Goal: Entertainment & Leisure: Consume media (video, audio)

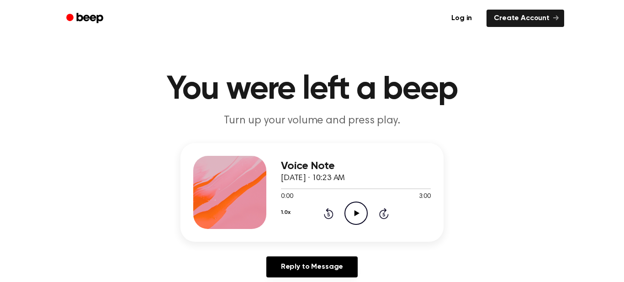
click at [354, 214] on icon at bounding box center [356, 213] width 5 height 6
click at [357, 206] on icon "Pause Audio" at bounding box center [355, 212] width 23 height 23
click at [357, 211] on icon "Play Audio" at bounding box center [355, 212] width 23 height 23
click at [357, 211] on icon at bounding box center [356, 213] width 4 height 6
click at [357, 211] on icon "Play Audio" at bounding box center [355, 212] width 23 height 23
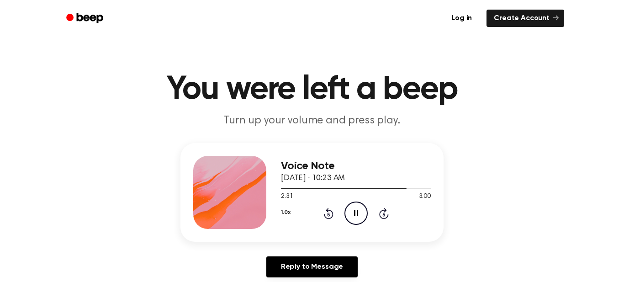
click at [357, 211] on icon at bounding box center [356, 213] width 4 height 6
click at [357, 211] on icon "Play Audio" at bounding box center [355, 212] width 23 height 23
click at [357, 211] on icon at bounding box center [356, 213] width 4 height 6
click at [357, 211] on icon "Play Audio" at bounding box center [355, 212] width 23 height 23
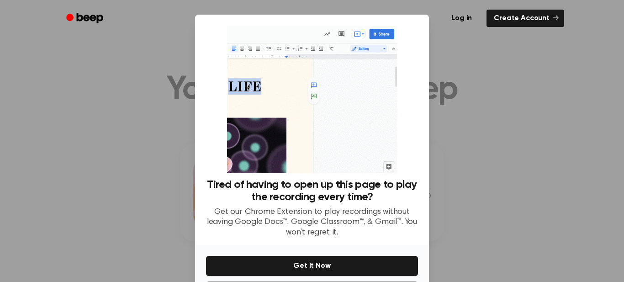
click at [534, 116] on div at bounding box center [312, 141] width 624 height 282
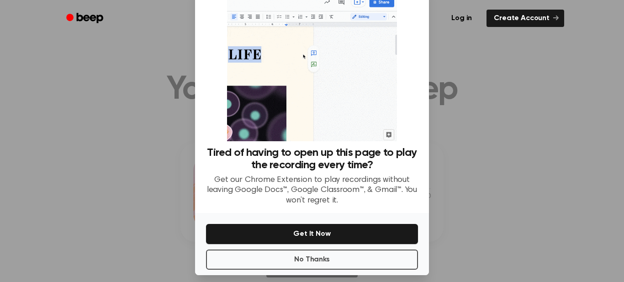
scroll to position [40, 0]
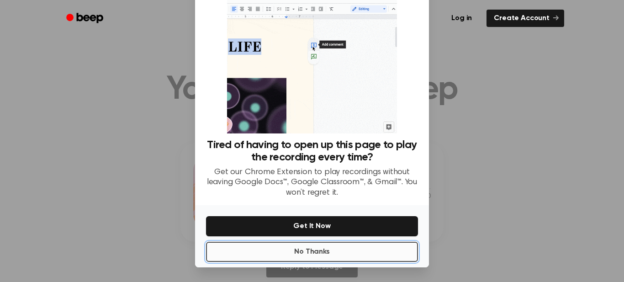
click at [386, 249] on button "No Thanks" at bounding box center [312, 252] width 212 height 20
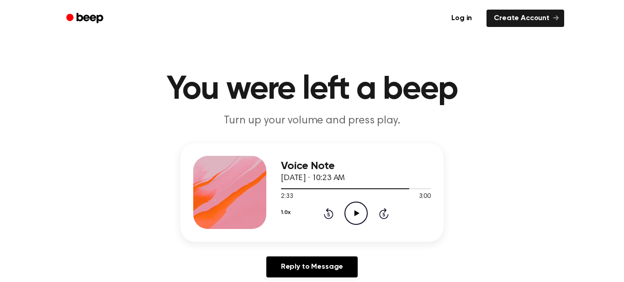
click at [358, 216] on icon "Play Audio" at bounding box center [355, 212] width 23 height 23
